Goal: Task Accomplishment & Management: Complete application form

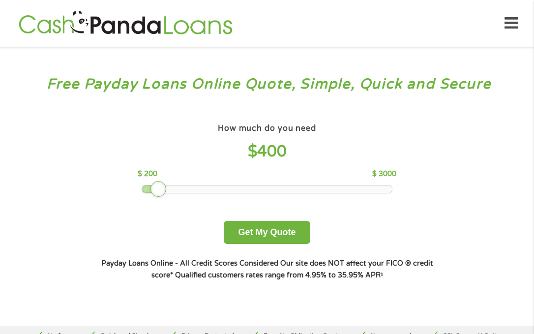
drag, startPoint x: 211, startPoint y: 189, endPoint x: 153, endPoint y: 197, distance: 57.6
click at [153, 197] on div "How much do you need $ 400 $ 200 $ 3000 Get My Quote" at bounding box center [267, 182] width 344 height 123
click at [242, 239] on button "Get My Quote" at bounding box center [267, 232] width 86 height 23
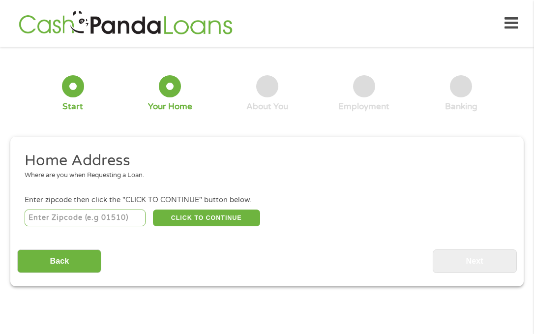
scroll to position [5, 0]
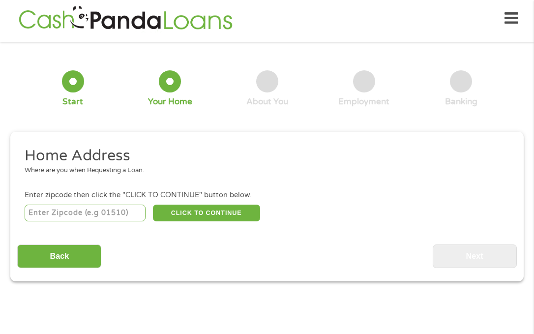
click at [125, 210] on input "number" at bounding box center [85, 213] width 121 height 17
type input "90043"
select select "California"
type input "90043"
click at [204, 219] on button "CLICK TO CONTINUE" at bounding box center [206, 213] width 107 height 17
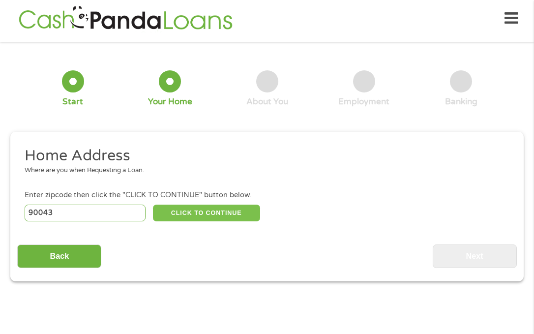
type input "90043"
type input "Los Angeles"
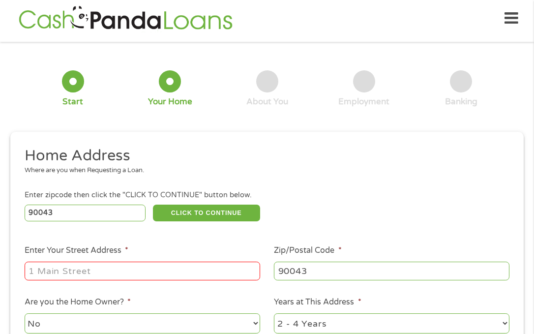
click at [142, 262] on input "Enter Your Street Address *" at bounding box center [143, 271] width 236 height 19
type input "7320 9th Avenue"
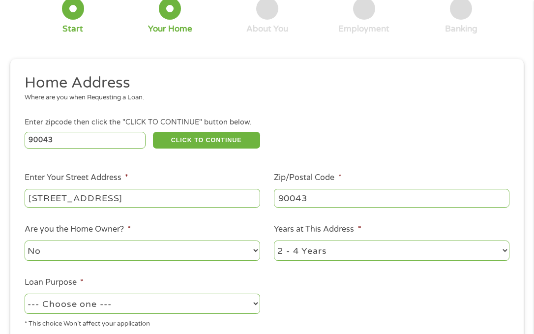
scroll to position [103, 0]
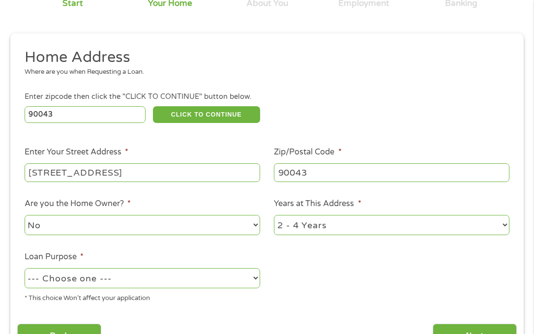
click at [330, 222] on select "1 Year or less 1 - 2 Years 2 - 4 Years Over 4 Years" at bounding box center [392, 225] width 236 height 20
select select "24months"
click at [274, 215] on select "1 Year or less 1 - 2 Years 2 - 4 Years Over 4 Years" at bounding box center [392, 225] width 236 height 20
click at [60, 277] on select "--- Choose one --- Pay Bills Debt Consolidation Home Improvement Major Purchase…" at bounding box center [143, 278] width 236 height 20
select select "shorttermcash"
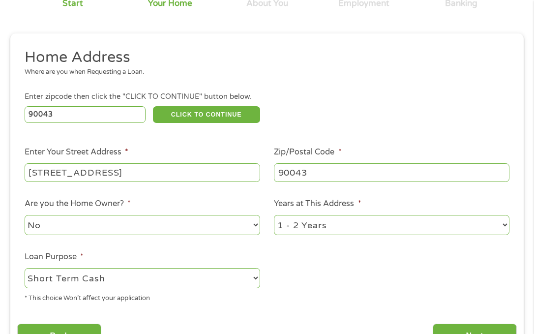
click at [25, 268] on select "--- Choose one --- Pay Bills Debt Consolidation Home Improvement Major Purchase…" at bounding box center [143, 278] width 236 height 20
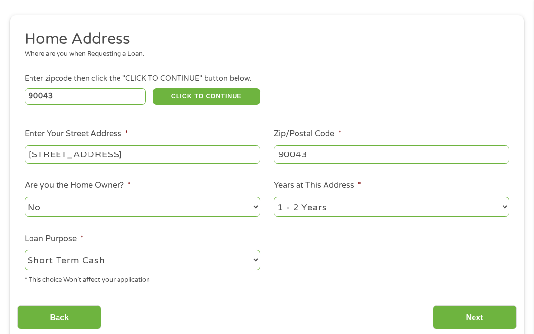
scroll to position [152, 0]
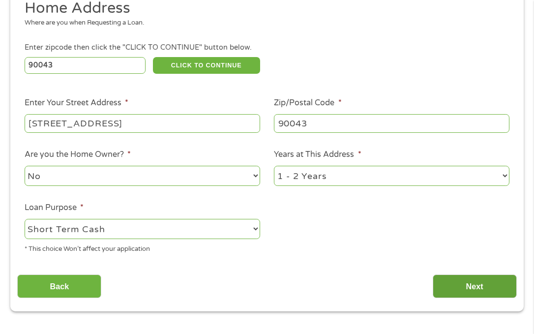
click at [477, 284] on input "Next" at bounding box center [475, 286] width 84 height 24
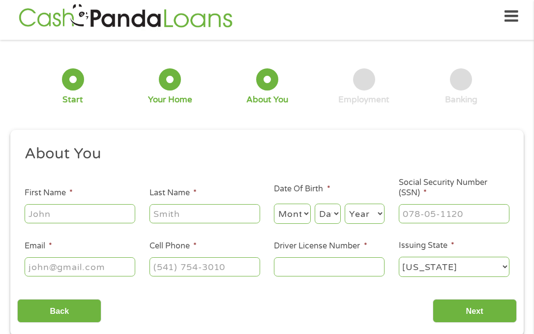
scroll to position [5, 0]
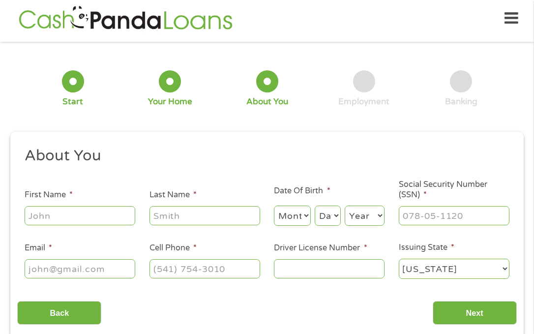
click at [115, 211] on input "First Name *" at bounding box center [80, 215] width 111 height 19
type input "Tijera"
type input "Rencher"
type input "tijerarencher@gmail.com"
type input "(562) 714-5556"
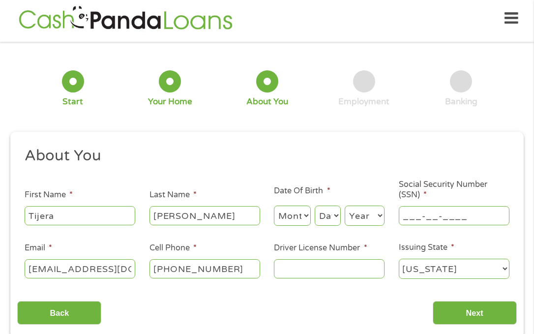
click at [434, 217] on input "___-__-____" at bounding box center [454, 215] width 111 height 19
type input "620-70-6343"
click at [368, 267] on input "Driver License Number *" at bounding box center [329, 268] width 111 height 19
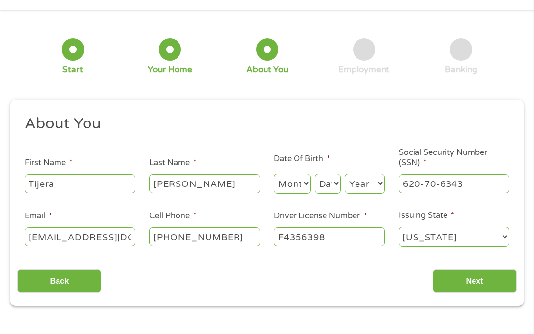
scroll to position [54, 0]
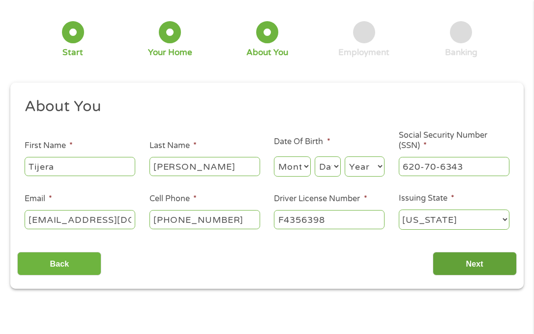
type input "F4356398"
click at [467, 267] on input "Next" at bounding box center [475, 264] width 84 height 24
click at [298, 165] on select "Month 1 2 3 4 5 6 7 8 9 10 11 12" at bounding box center [292, 166] width 37 height 20
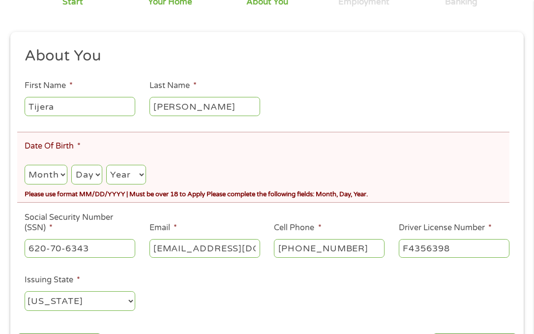
scroll to position [152, 0]
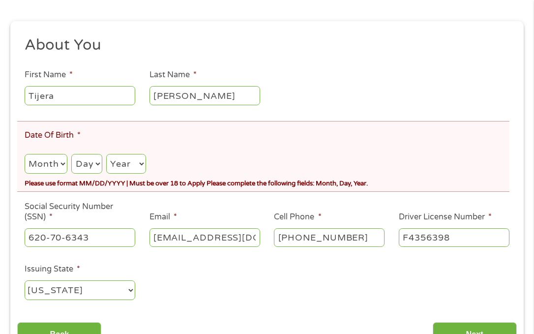
click at [47, 168] on select "Month 1 2 3 4 5 6 7 8 9 10 11 12" at bounding box center [46, 164] width 43 height 20
select select "12"
click at [25, 154] on select "Month 1 2 3 4 5 6 7 8 9 10 11 12" at bounding box center [46, 164] width 43 height 20
drag, startPoint x: 92, startPoint y: 158, endPoint x: 90, endPoint y: 164, distance: 6.2
click at [92, 158] on select "Day 1 2 3 4 5 6 7 8 9 10 11 12 13 14 15 16 17 18 19 20 21 22 23 24 25 26 27 28 …" at bounding box center [86, 164] width 30 height 20
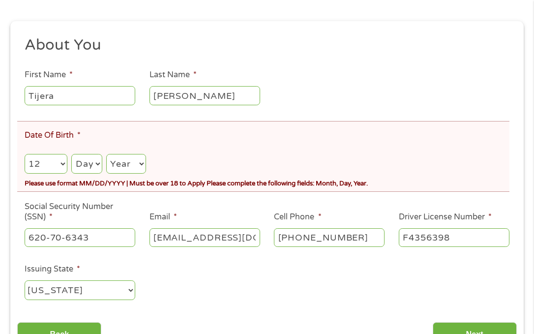
select select "18"
click at [71, 154] on select "Day 1 2 3 4 5 6 7 8 9 10 11 12 13 14 15 16 17 18 19 20 21 22 23 24 25 26 27 28 …" at bounding box center [86, 164] width 30 height 20
click at [123, 162] on select "Year 2007 2006 2005 2004 2003 2002 2001 2000 1999 1998 1997 1996 1995 1994 1993…" at bounding box center [126, 164] width 40 height 20
select select "1993"
click at [106, 154] on select "Year 2007 2006 2005 2004 2003 2002 2001 2000 1999 1998 1997 1996 1995 1994 1993…" at bounding box center [126, 164] width 40 height 20
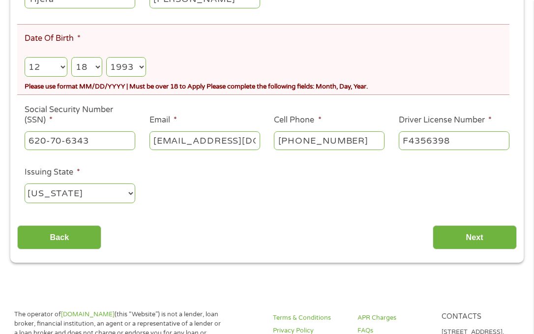
scroll to position [251, 0]
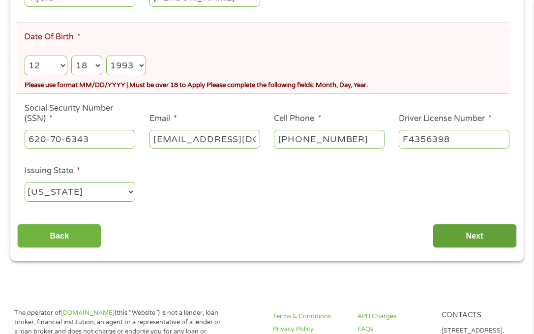
click at [500, 228] on input "Next" at bounding box center [475, 236] width 84 height 24
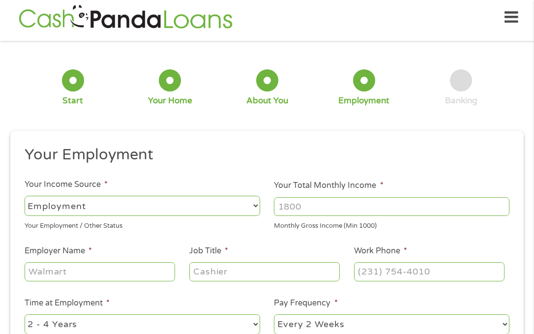
scroll to position [5, 0]
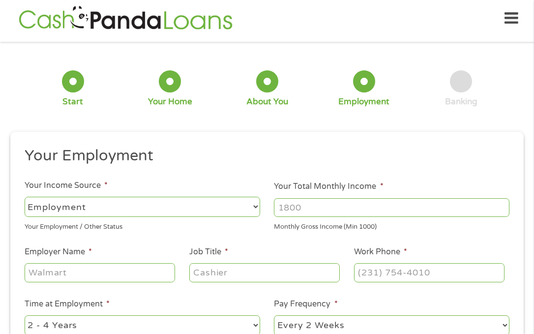
click at [334, 205] on input "Your Total Monthly Income *" at bounding box center [392, 207] width 236 height 19
type input "7000"
click at [98, 276] on input "Employer Name *" at bounding box center [100, 272] width 151 height 19
type input "Wolf Rifkin Shapiro Schulman"
click at [220, 275] on input "Job Title *" at bounding box center [264, 272] width 151 height 19
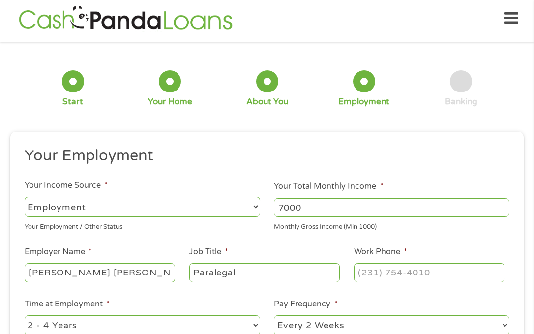
type input "Paralegal"
click at [362, 273] on input "(___) ___-____" at bounding box center [429, 272] width 151 height 19
type input "(310) 744-6647"
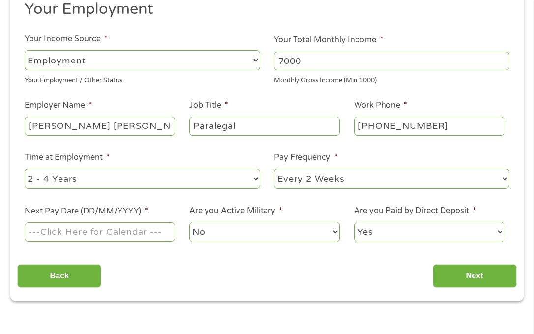
scroll to position [152, 0]
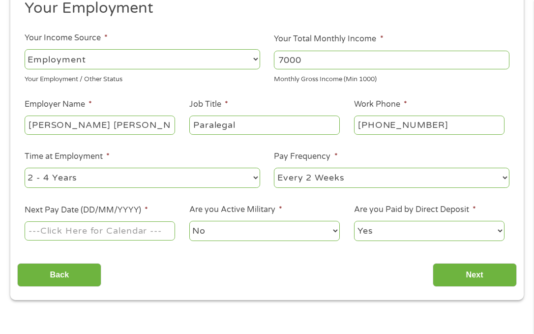
click at [208, 170] on select "--- Choose one --- 1 Year or less 1 - 2 Years 2 - 4 Years Over 4 Years" at bounding box center [143, 178] width 236 height 20
select select "12months"
click at [25, 168] on select "--- Choose one --- 1 Year or less 1 - 2 Years 2 - 4 Years Over 4 Years" at bounding box center [143, 178] width 236 height 20
click at [106, 227] on input "Next Pay Date (DD/MM/YYYY) *" at bounding box center [100, 230] width 151 height 19
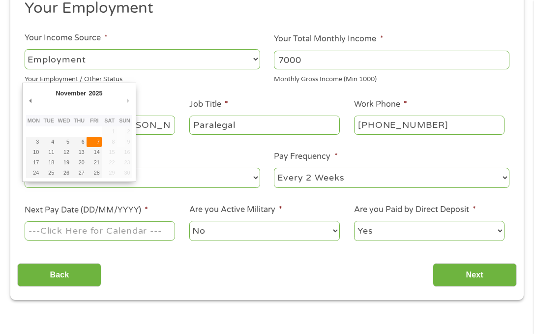
type input "07/11/2025"
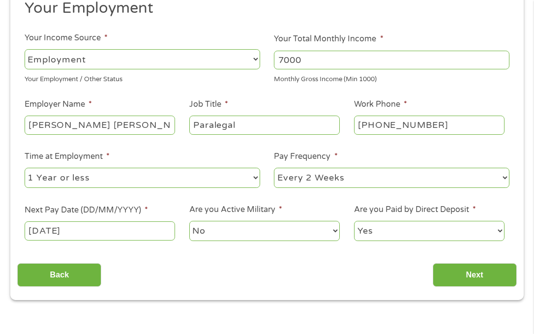
click at [316, 181] on select "--- Choose one --- Every 2 Weeks Every Week Monthly Semi-Monthly" at bounding box center [392, 178] width 236 height 20
select select "monthly"
click at [274, 168] on select "--- Choose one --- Every 2 Weeks Every Week Monthly Semi-Monthly" at bounding box center [392, 178] width 236 height 20
click at [246, 230] on select "No Yes" at bounding box center [264, 231] width 151 height 20
click at [189, 221] on select "No Yes" at bounding box center [264, 231] width 151 height 20
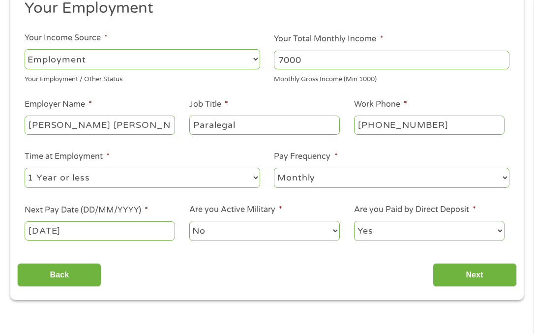
click at [425, 236] on select "Yes No" at bounding box center [429, 231] width 151 height 20
click at [354, 221] on select "Yes No" at bounding box center [429, 231] width 151 height 20
click at [492, 274] on input "Next" at bounding box center [475, 275] width 84 height 24
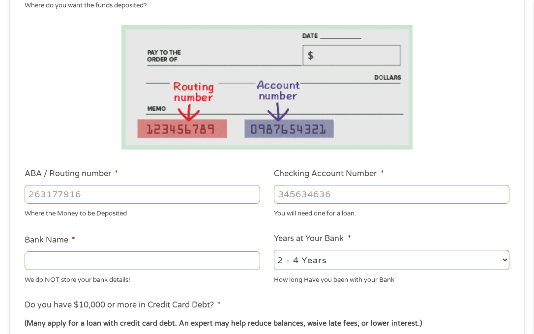
scroll to position [202, 0]
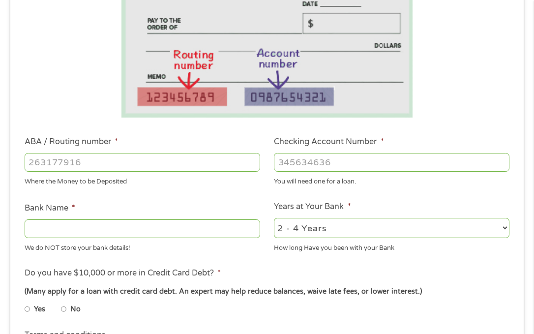
click at [121, 168] on input "ABA / Routing number *" at bounding box center [143, 162] width 236 height 19
type input "121000358"
type input "BANK OF AMERICA NA"
type input "121000358"
click at [316, 166] on input "Checking Account Number *" at bounding box center [392, 162] width 236 height 19
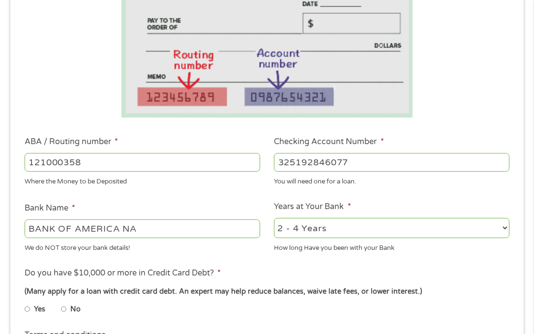
type input "325192846077"
click at [336, 223] on select "2 - 4 Years 6 - 12 Months 1 - 2 Years Over 4 Years" at bounding box center [392, 228] width 236 height 20
select select "24months"
click at [274, 218] on select "2 - 4 Years 6 - 12 Months 1 - 2 Years Over 4 Years" at bounding box center [392, 228] width 236 height 20
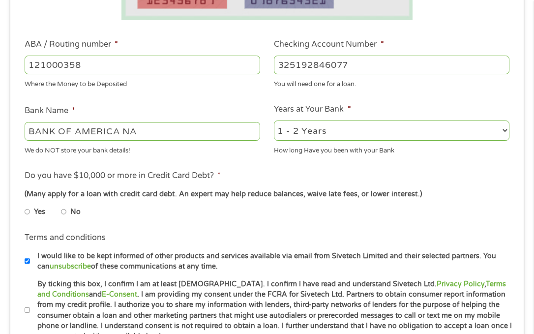
scroll to position [300, 0]
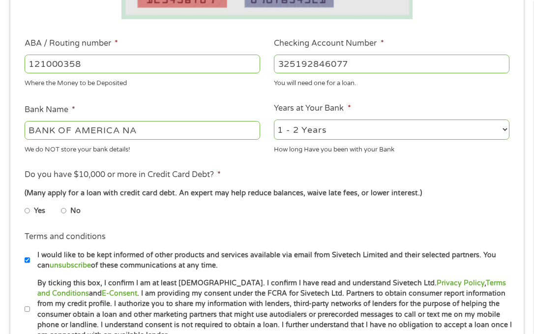
click at [66, 211] on input "No" at bounding box center [64, 211] width 6 height 16
radio input "true"
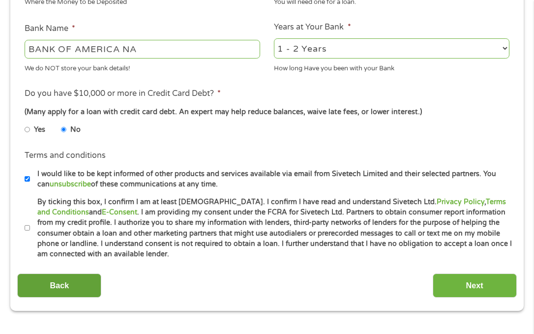
scroll to position [398, 0]
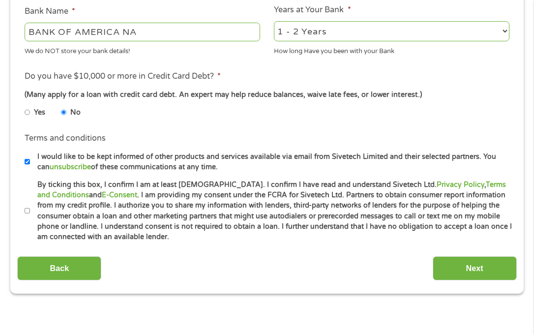
click at [28, 211] on input "By ticking this box, I confirm I am at least 18 years old. I confirm I have rea…" at bounding box center [28, 211] width 6 height 16
checkbox input "true"
click at [484, 266] on input "Next" at bounding box center [475, 268] width 84 height 24
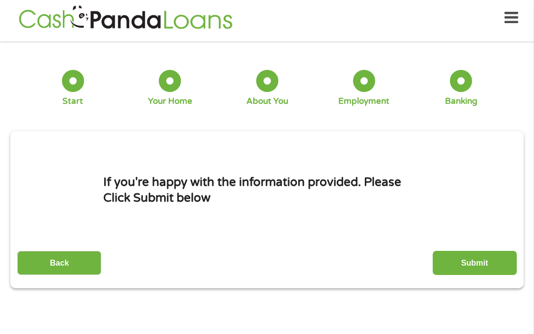
scroll to position [5, 0]
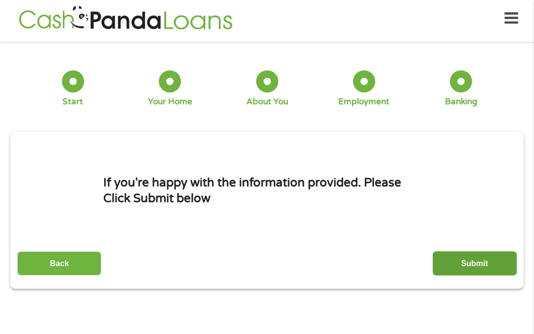
click at [464, 264] on input "Submit" at bounding box center [475, 263] width 84 height 24
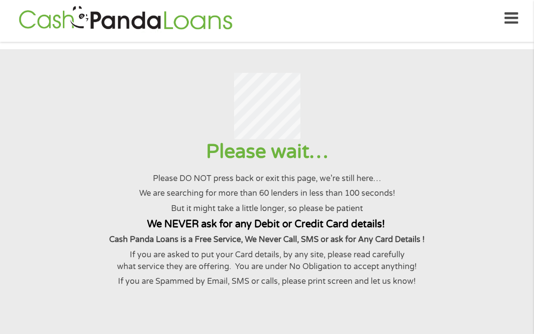
scroll to position [0, 0]
